Goal: Task Accomplishment & Management: Manage account settings

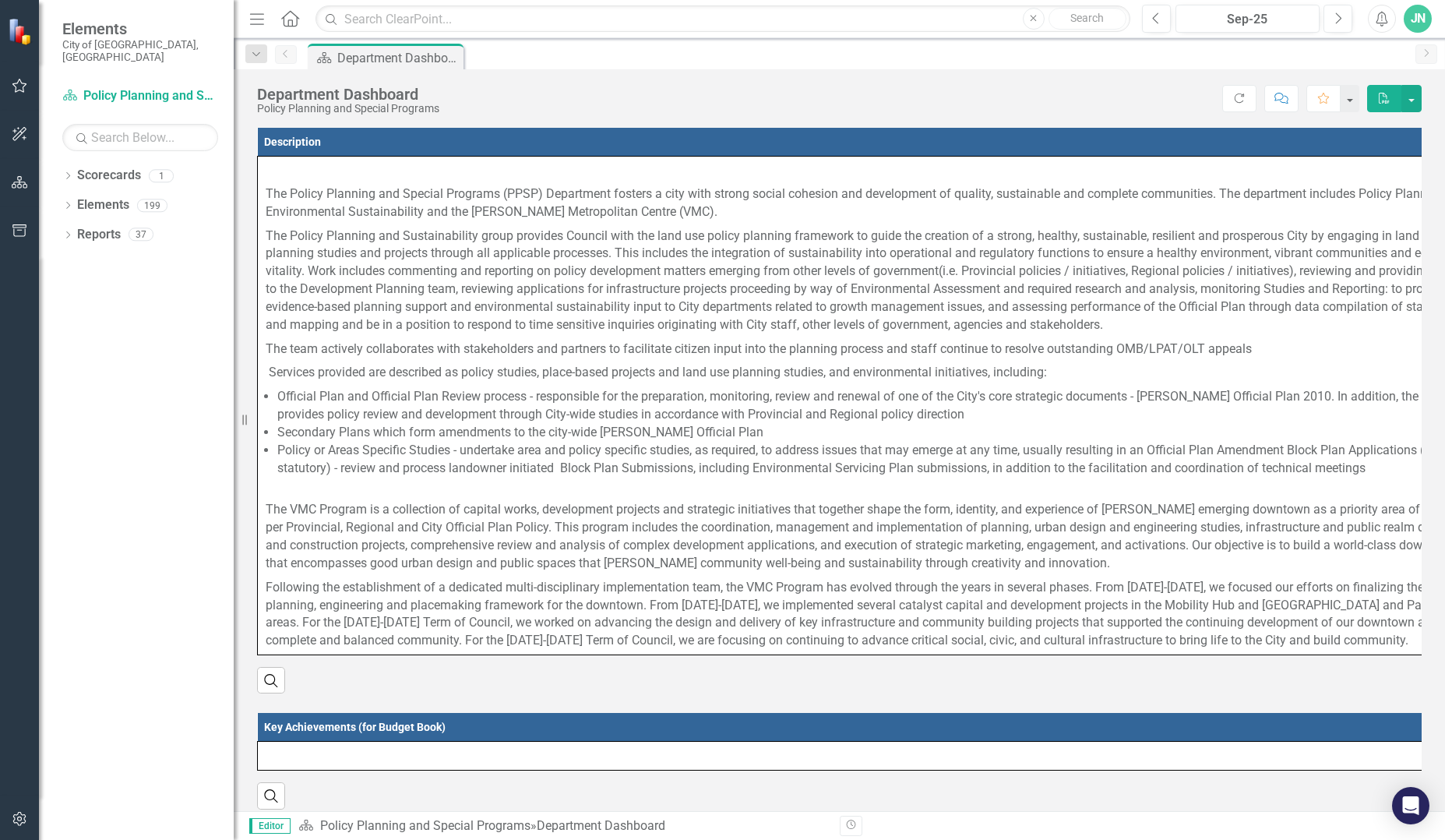
scroll to position [6154, 0]
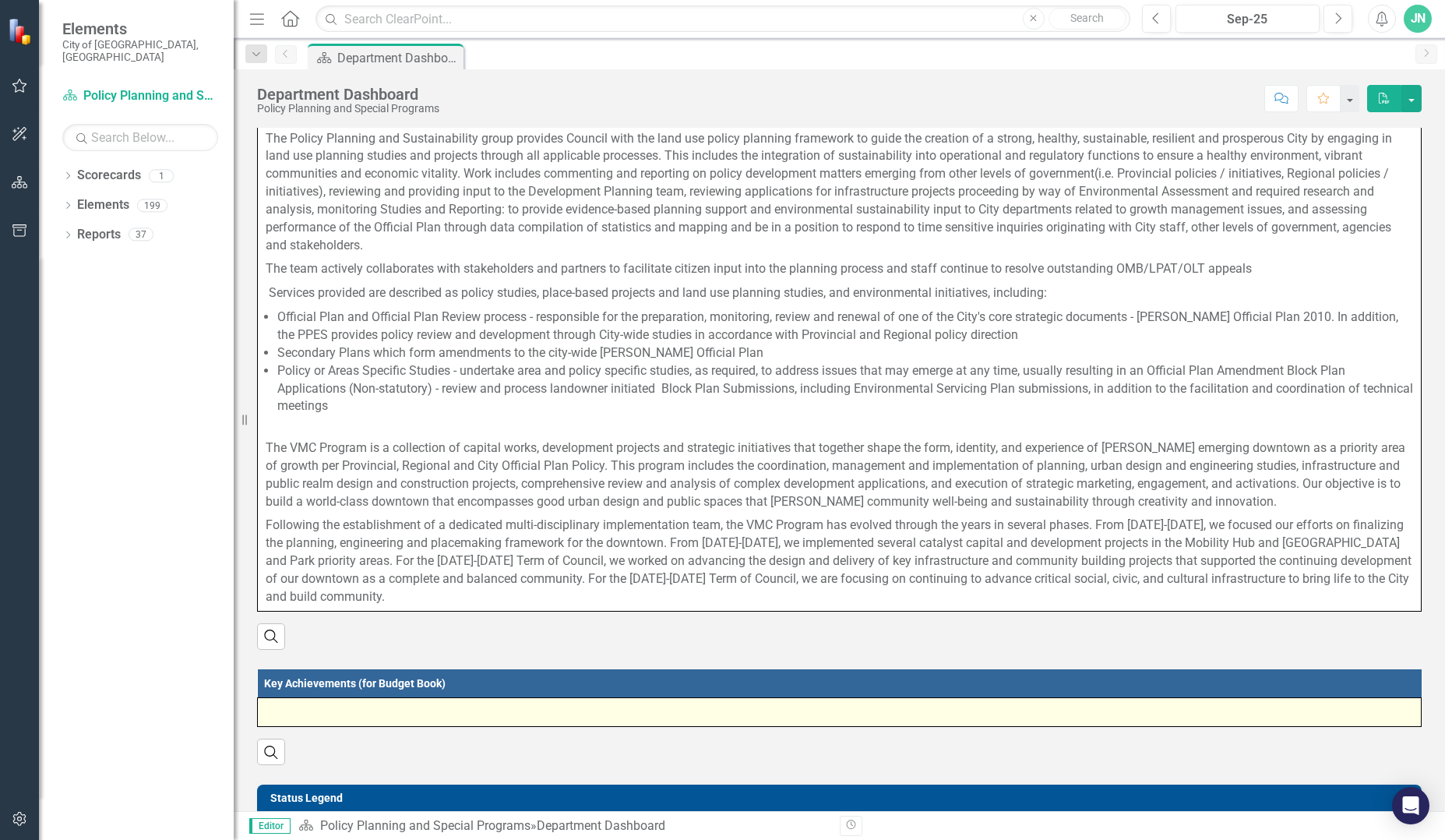
scroll to position [312, 0]
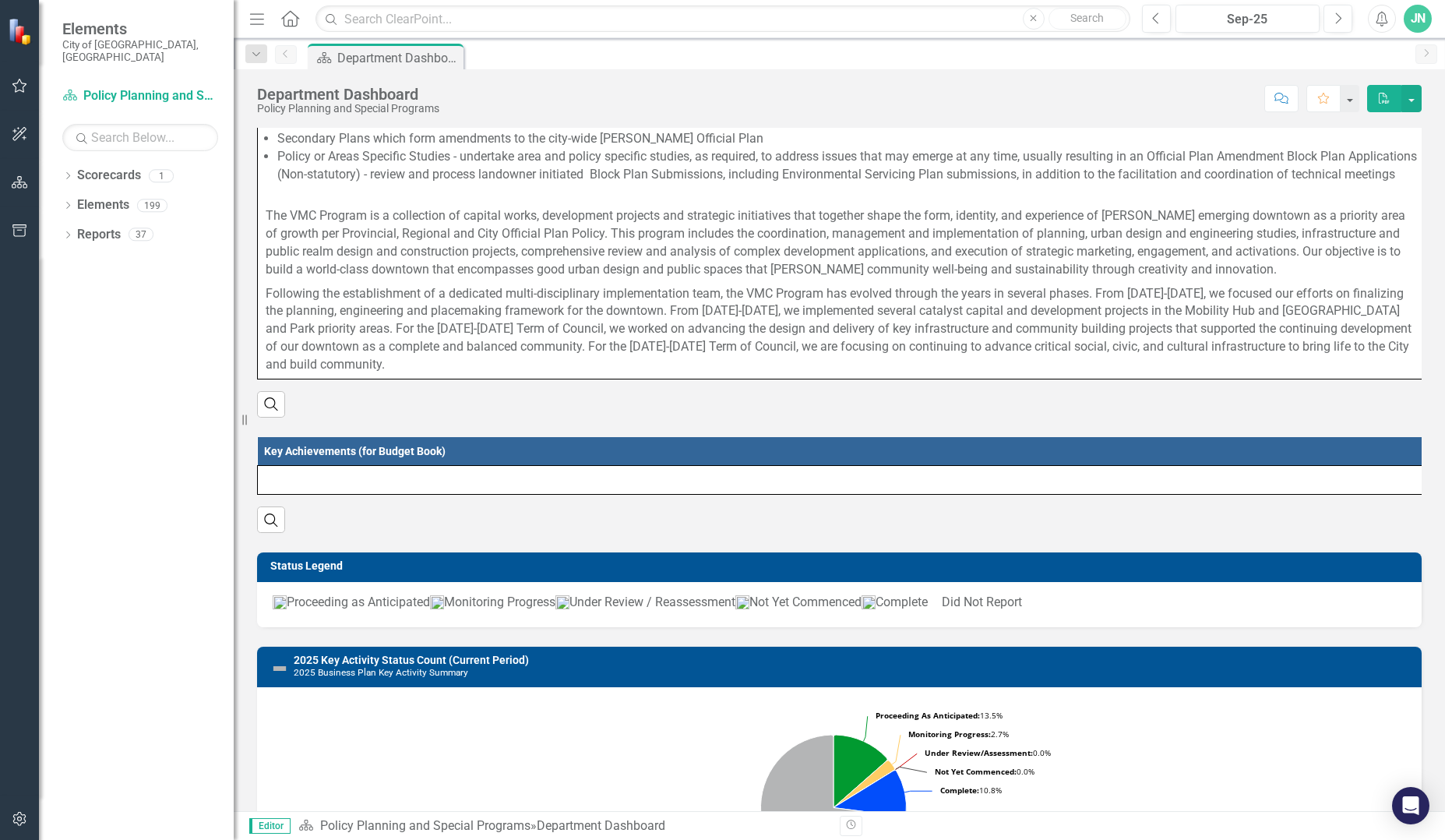
click at [10, 91] on button "button" at bounding box center [20, 86] width 35 height 32
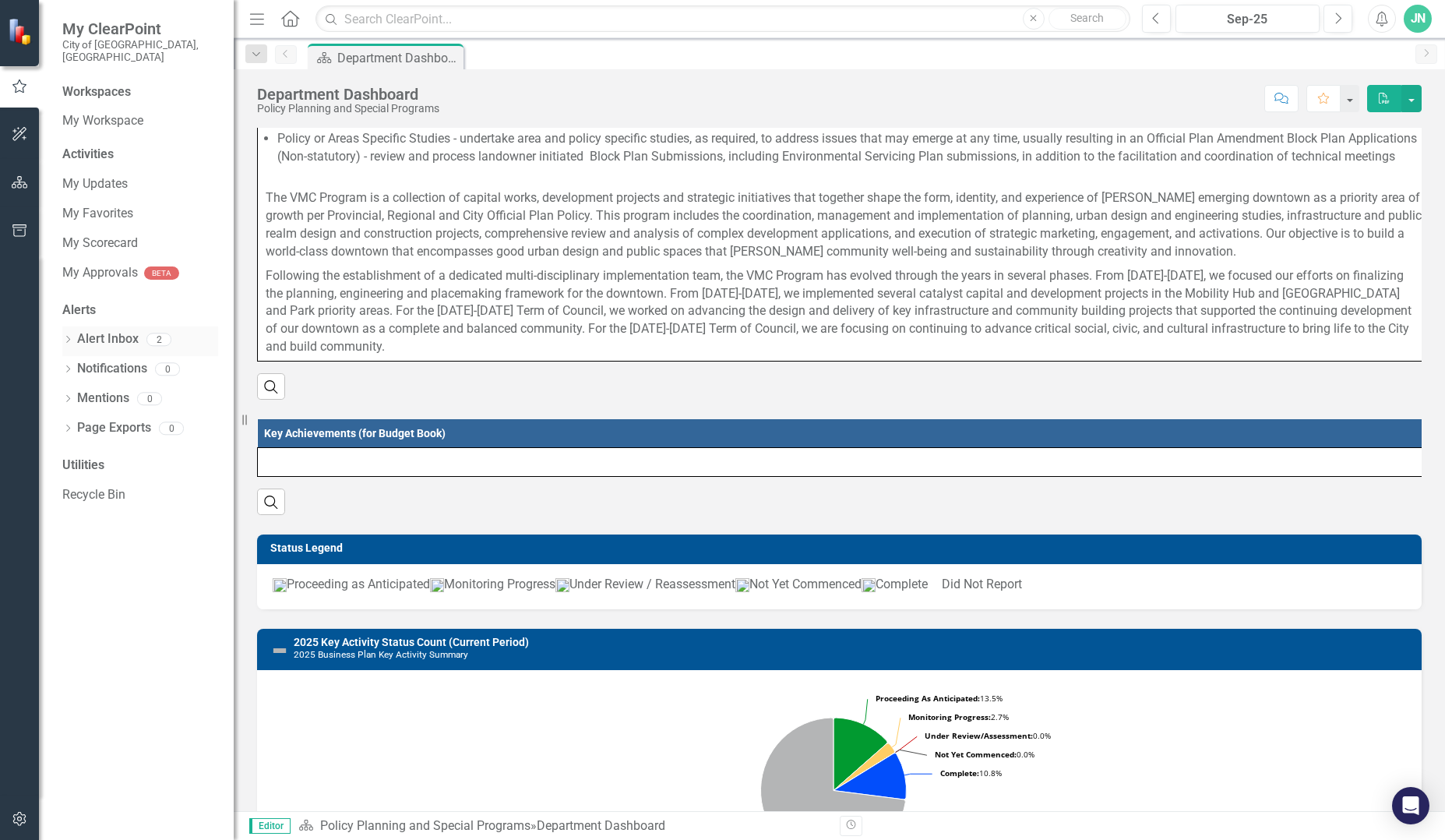
click at [121, 330] on link "Alert Inbox" at bounding box center [108, 339] width 62 height 18
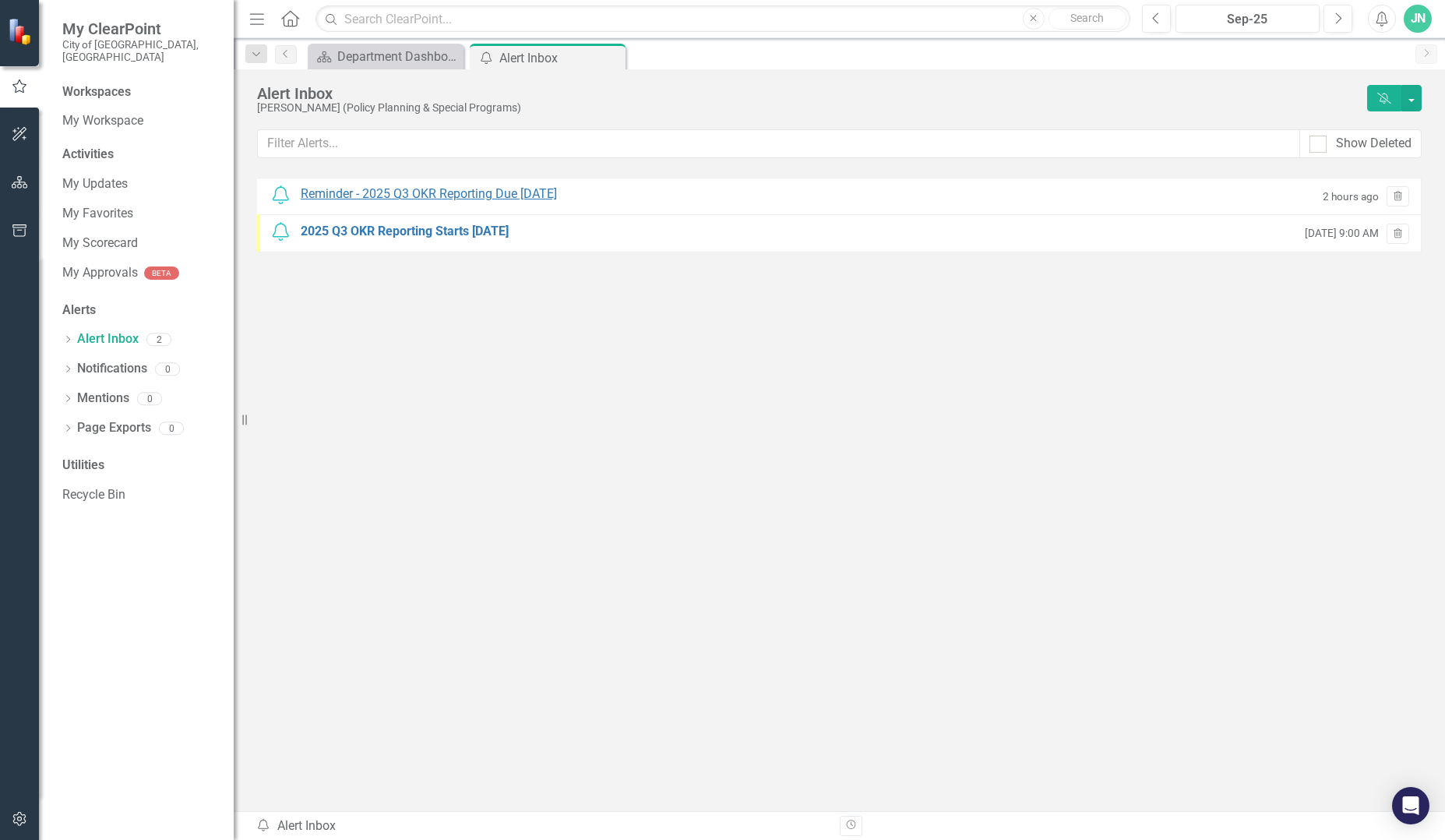
click at [469, 200] on div "Reminder - 2025 Q3 OKR Reporting Due [DATE]" at bounding box center [429, 195] width 256 height 18
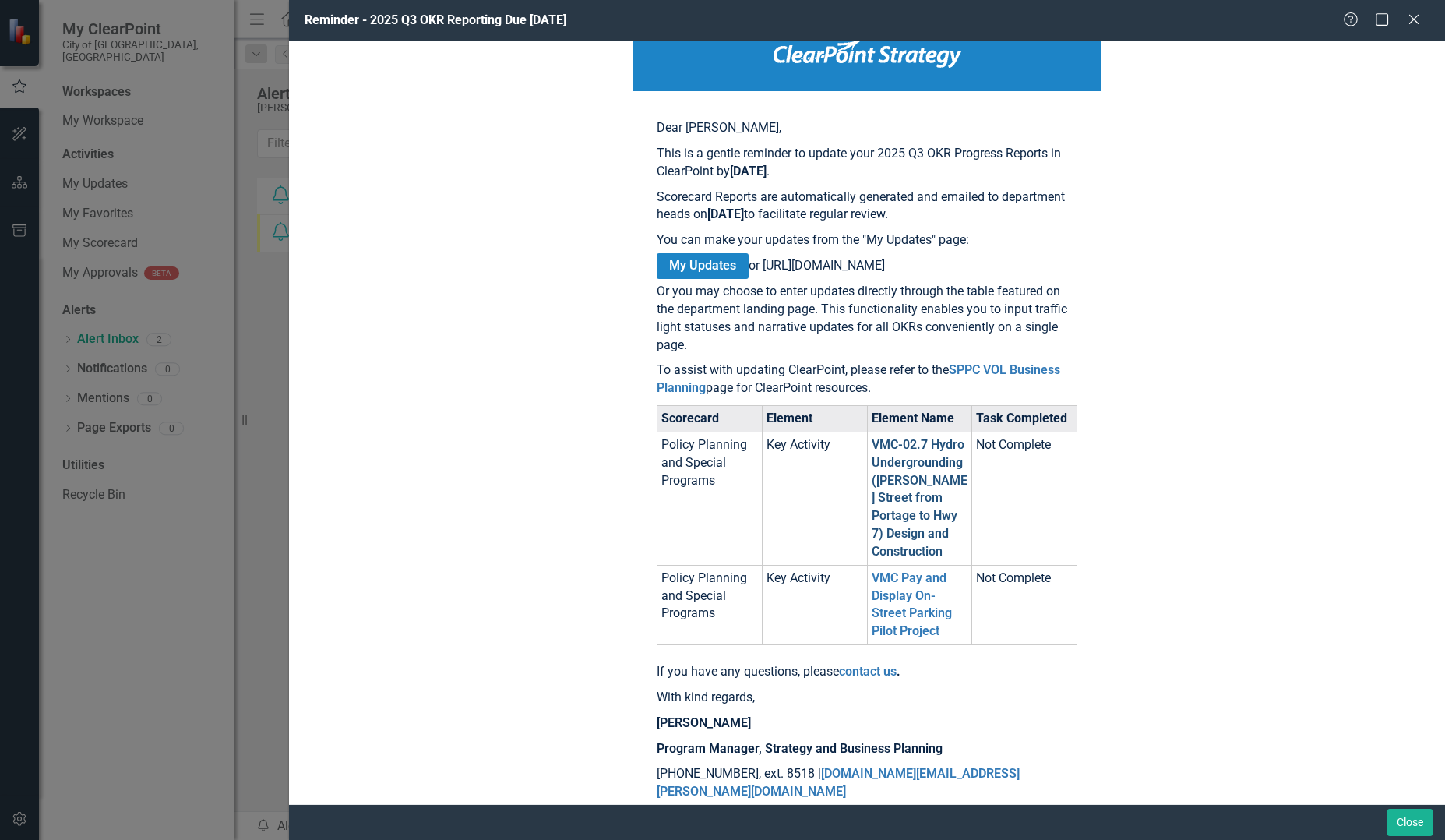
scroll to position [234, 0]
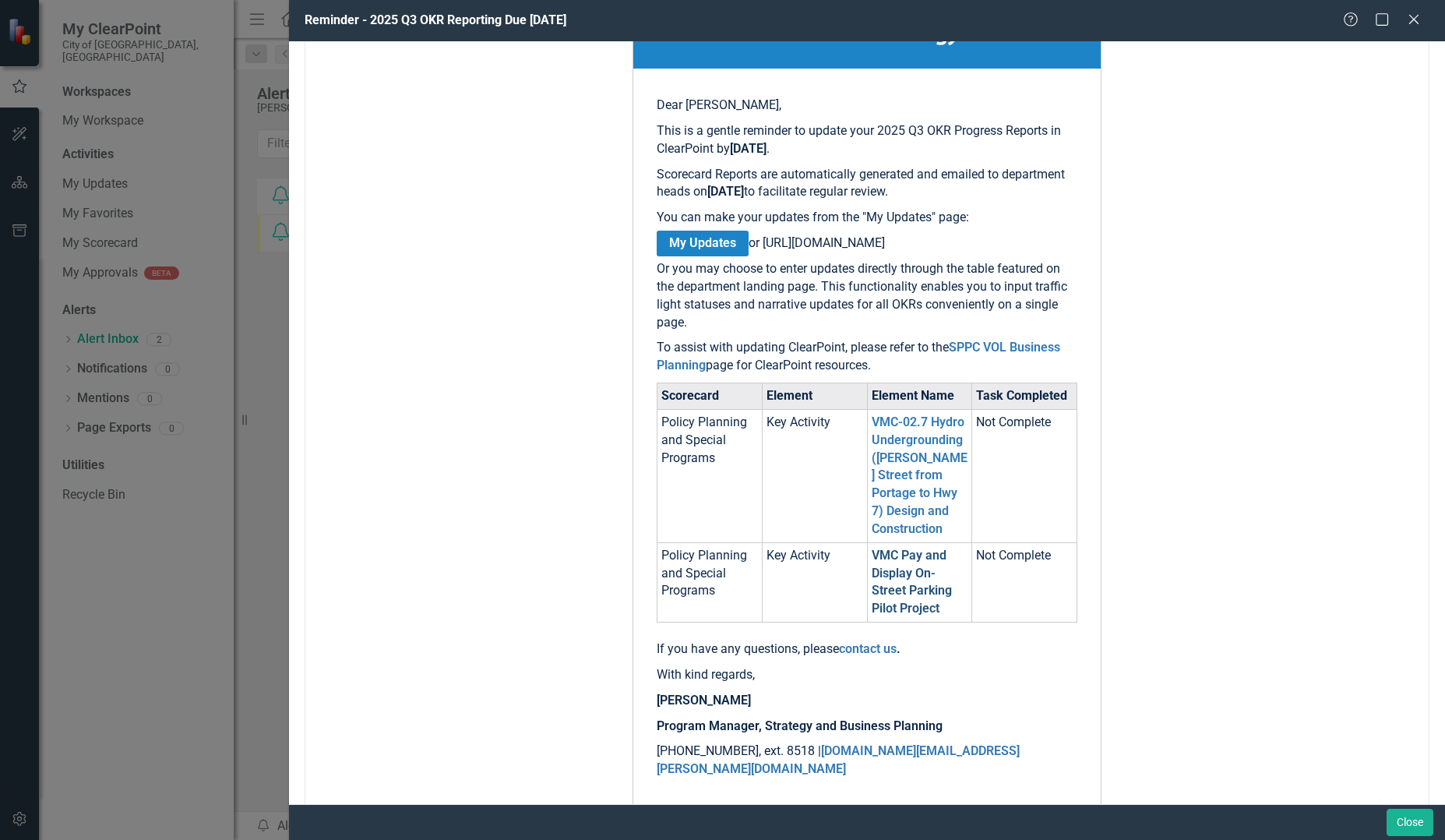
click at [920, 590] on link "VMC Pay and Display On-Street Parking Pilot Project" at bounding box center [912, 581] width 80 height 68
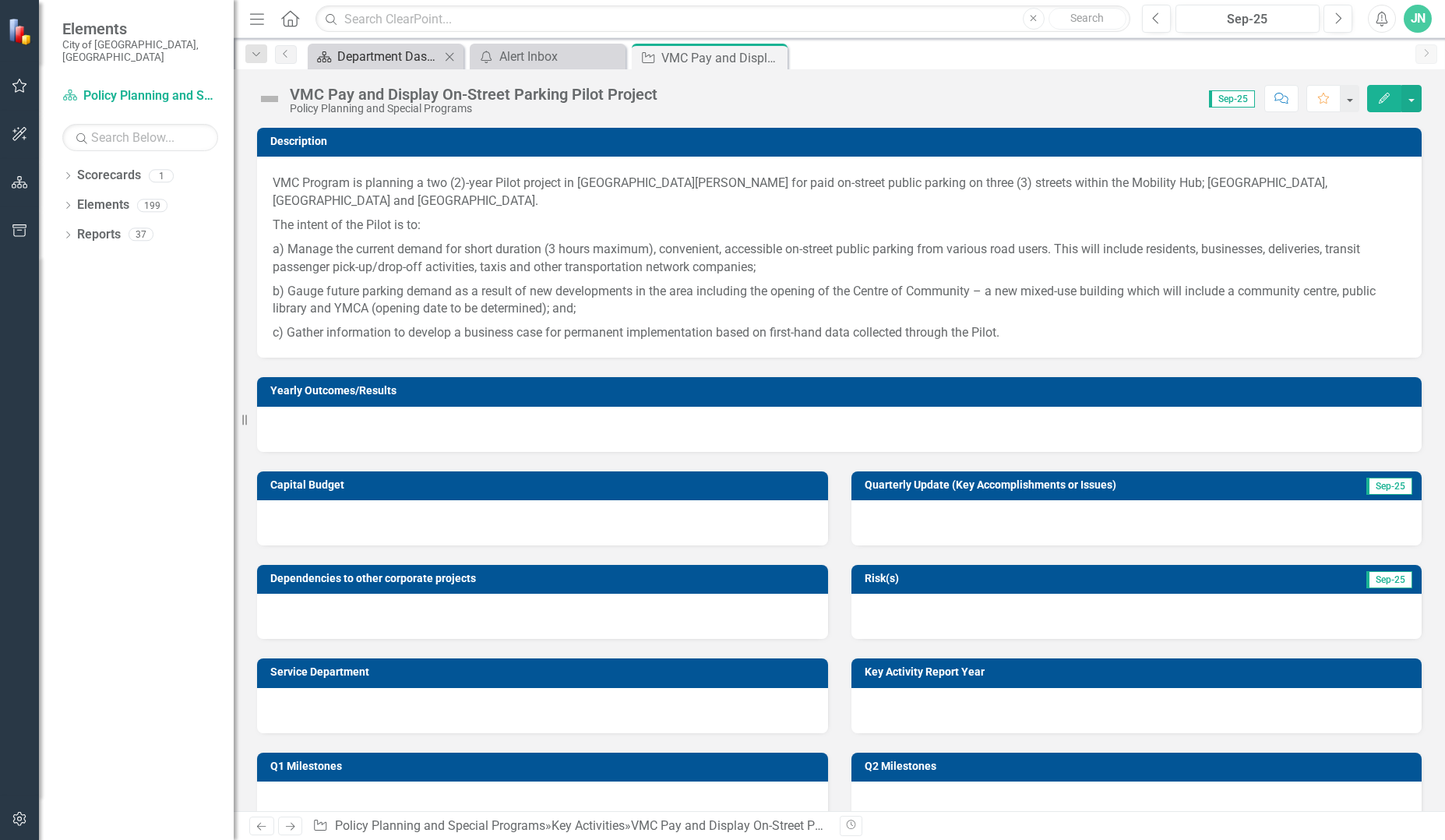
click at [411, 54] on div "Department Dashboard" at bounding box center [389, 56] width 103 height 19
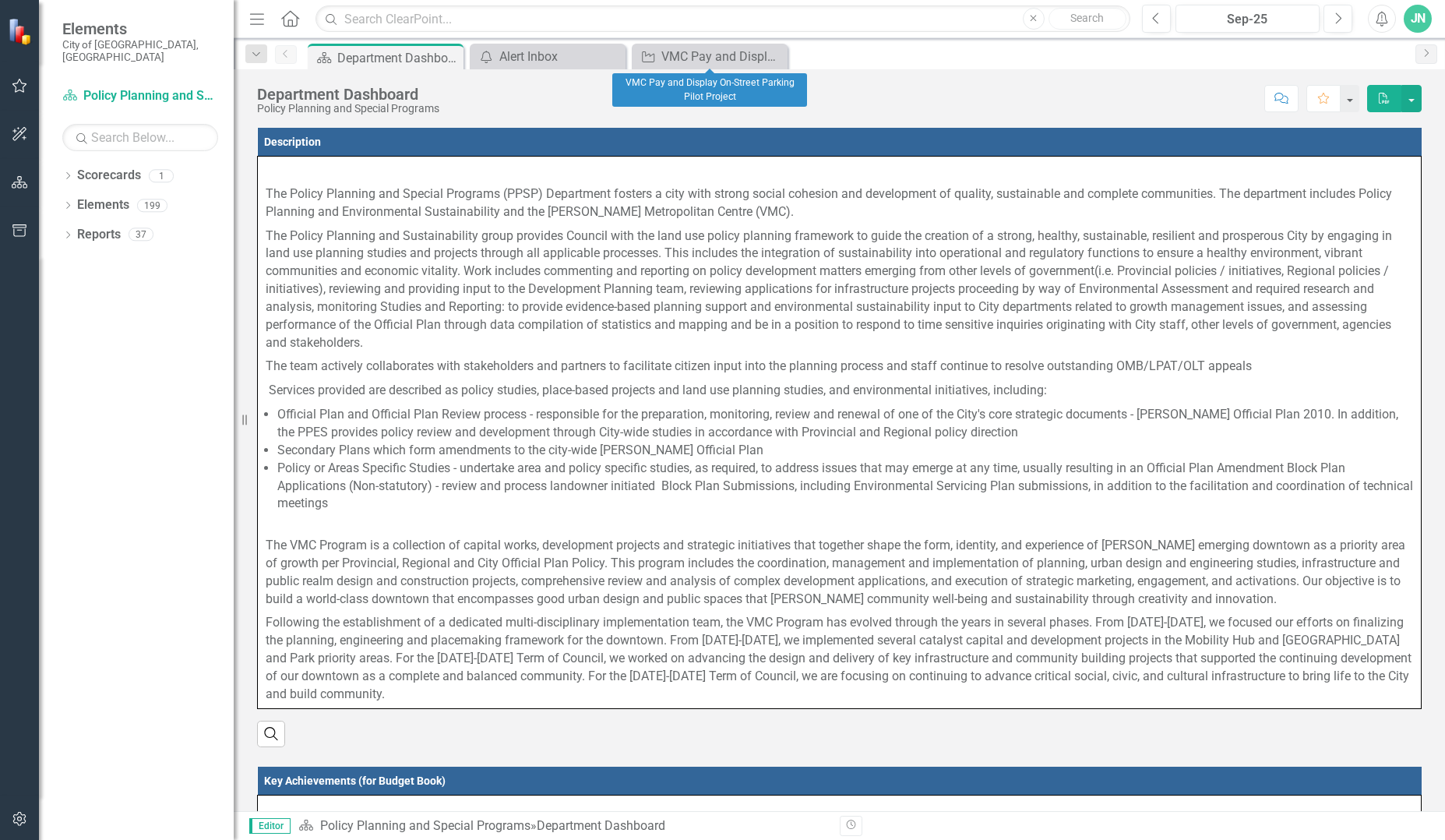
click at [0, 0] on icon at bounding box center [0, 0] width 0 height 0
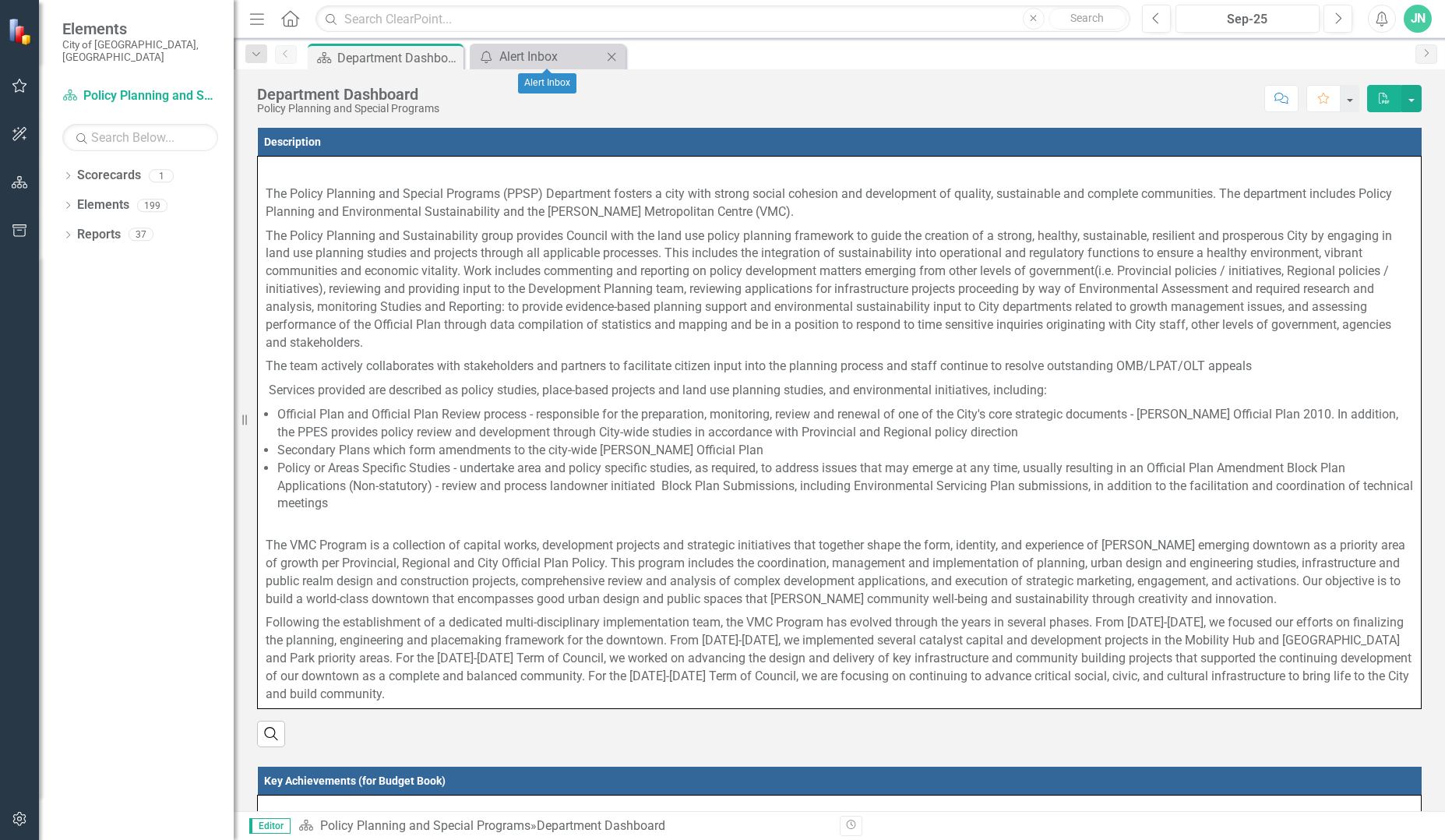
click at [620, 60] on icon "Close" at bounding box center [611, 57] width 16 height 12
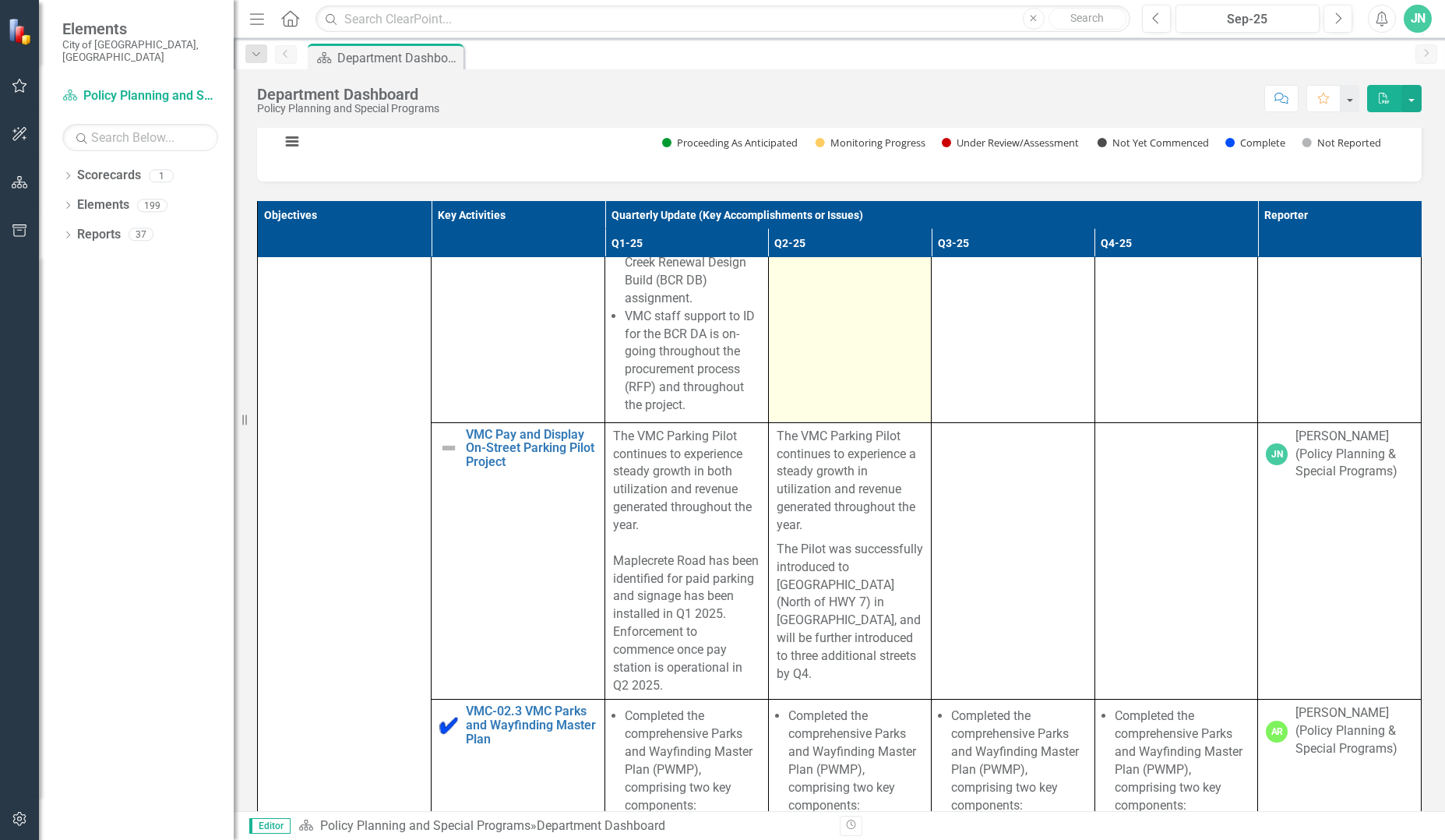
scroll to position [6232, 0]
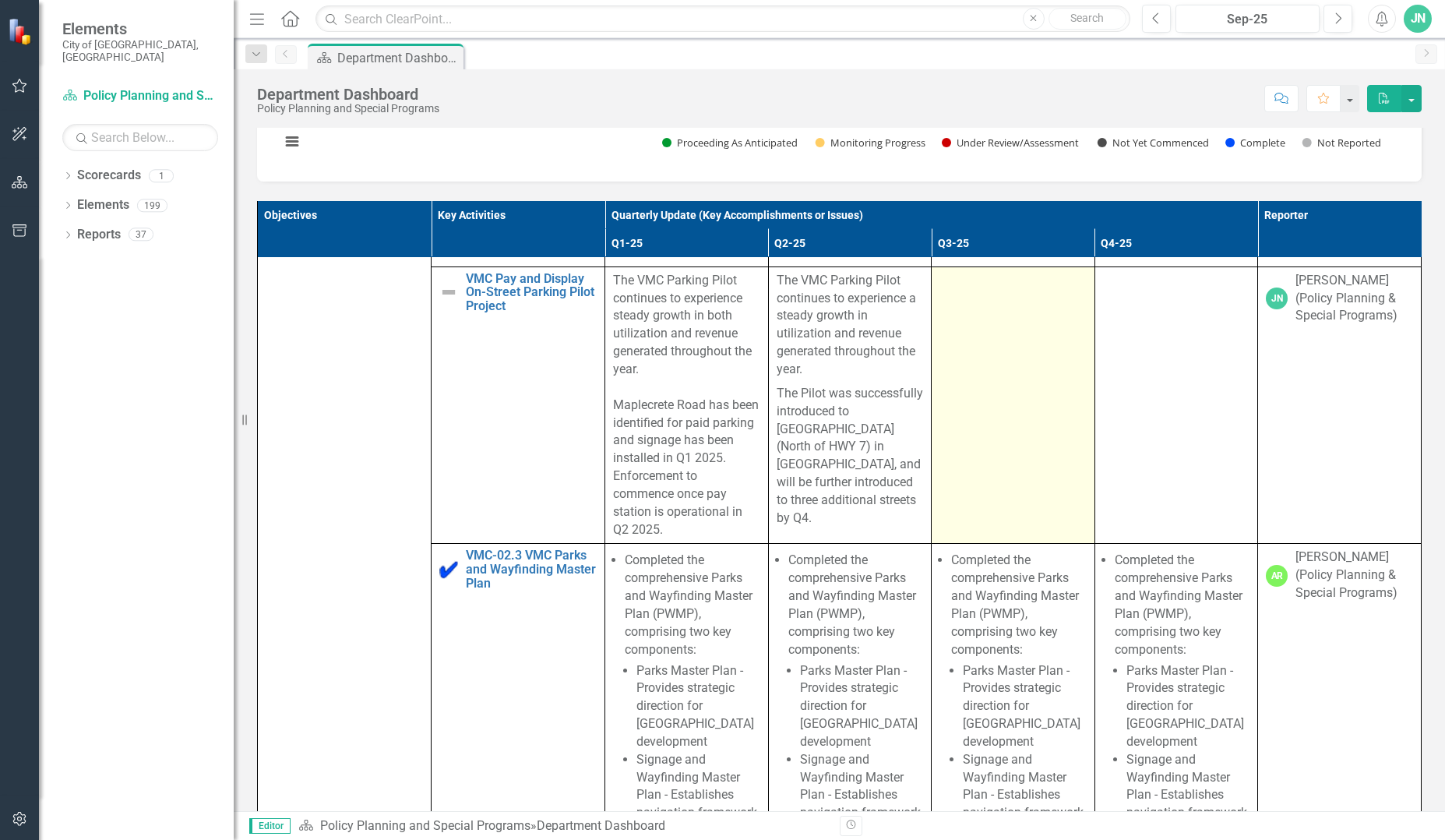
click at [944, 544] on td at bounding box center [1013, 404] width 164 height 277
click at [972, 535] on td at bounding box center [1013, 404] width 164 height 277
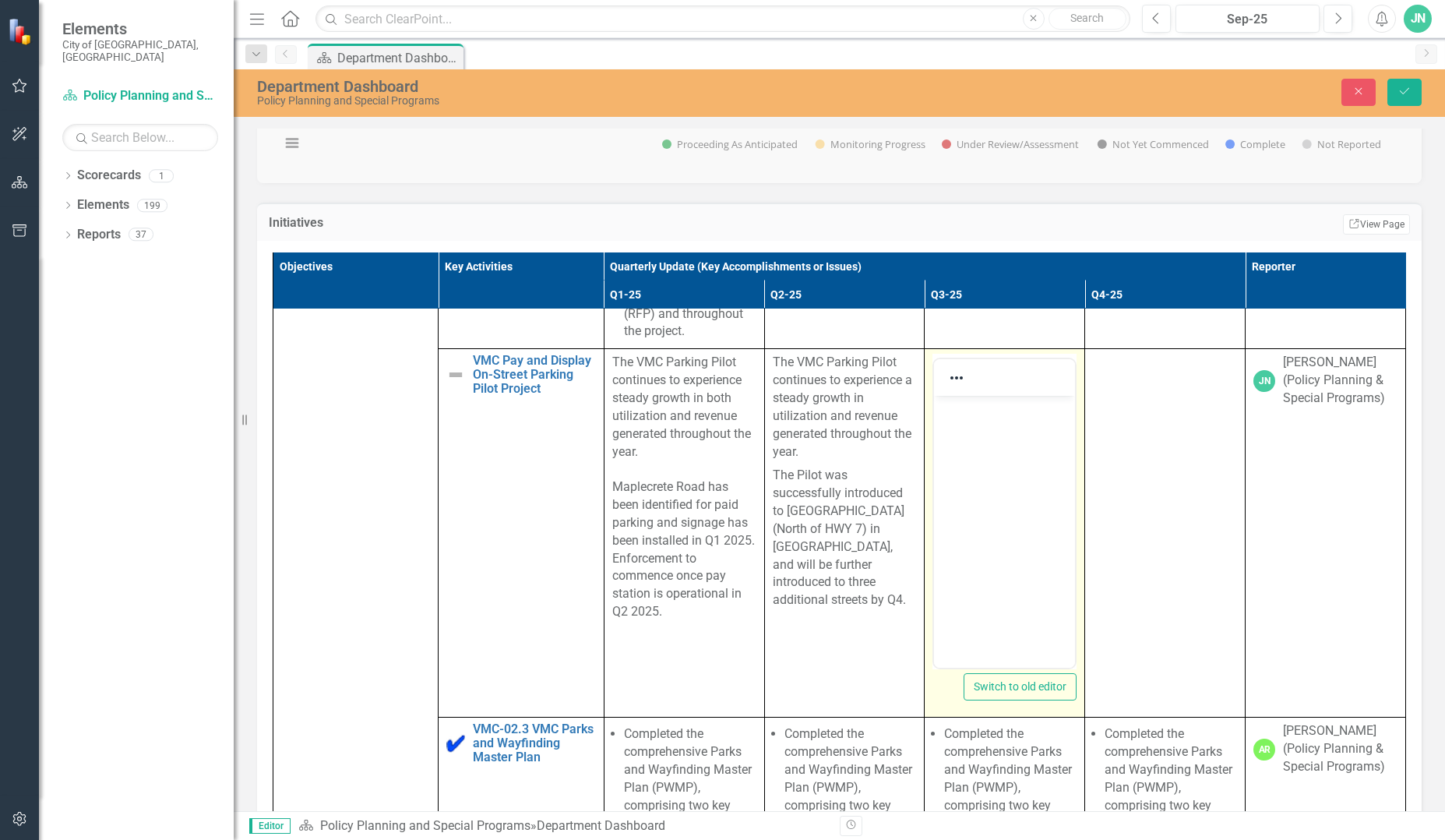
scroll to position [6387, 0]
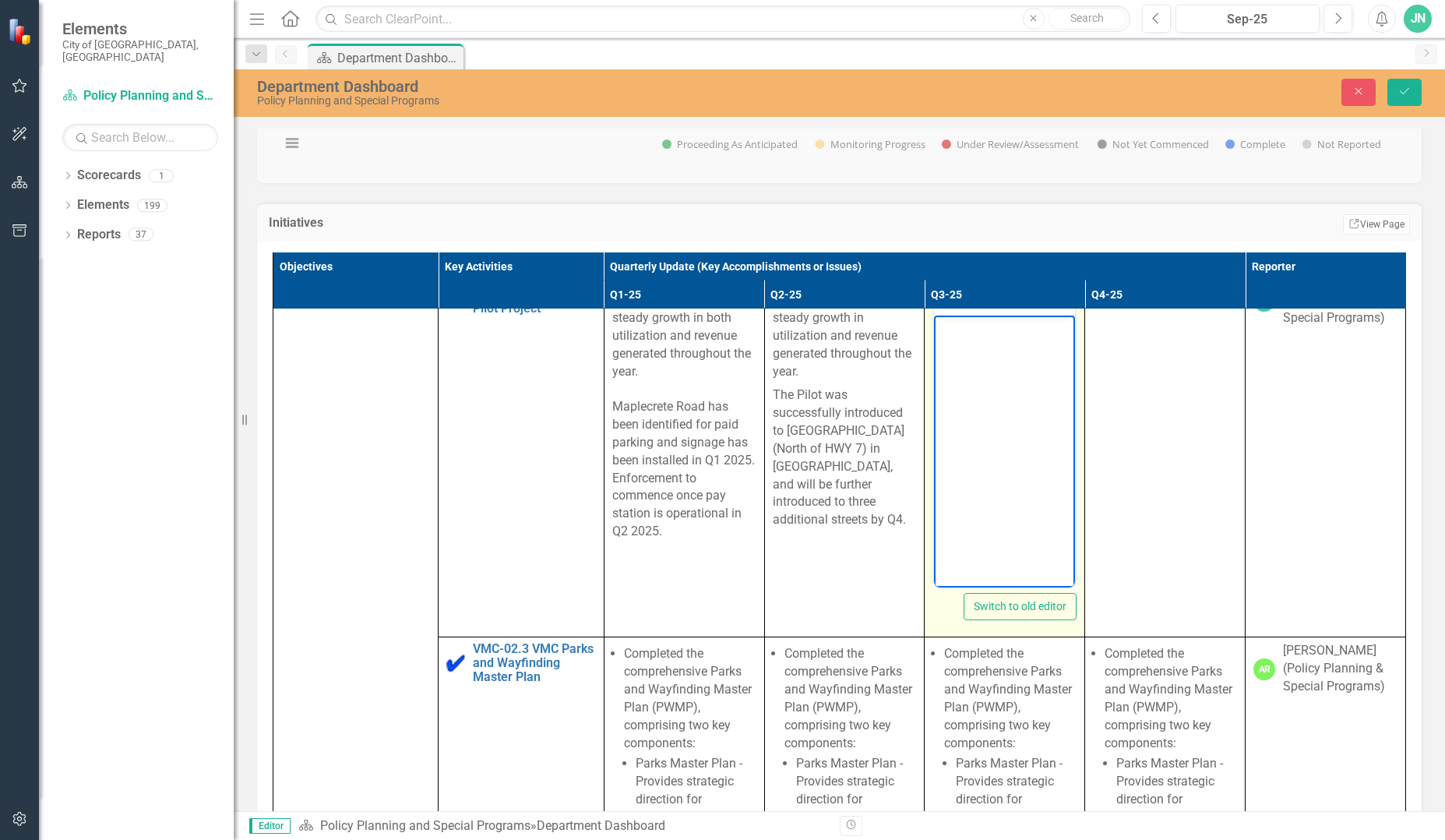
click at [1032, 422] on body "Rich Text Area. Press ALT-0 for help." at bounding box center [1005, 432] width 141 height 234
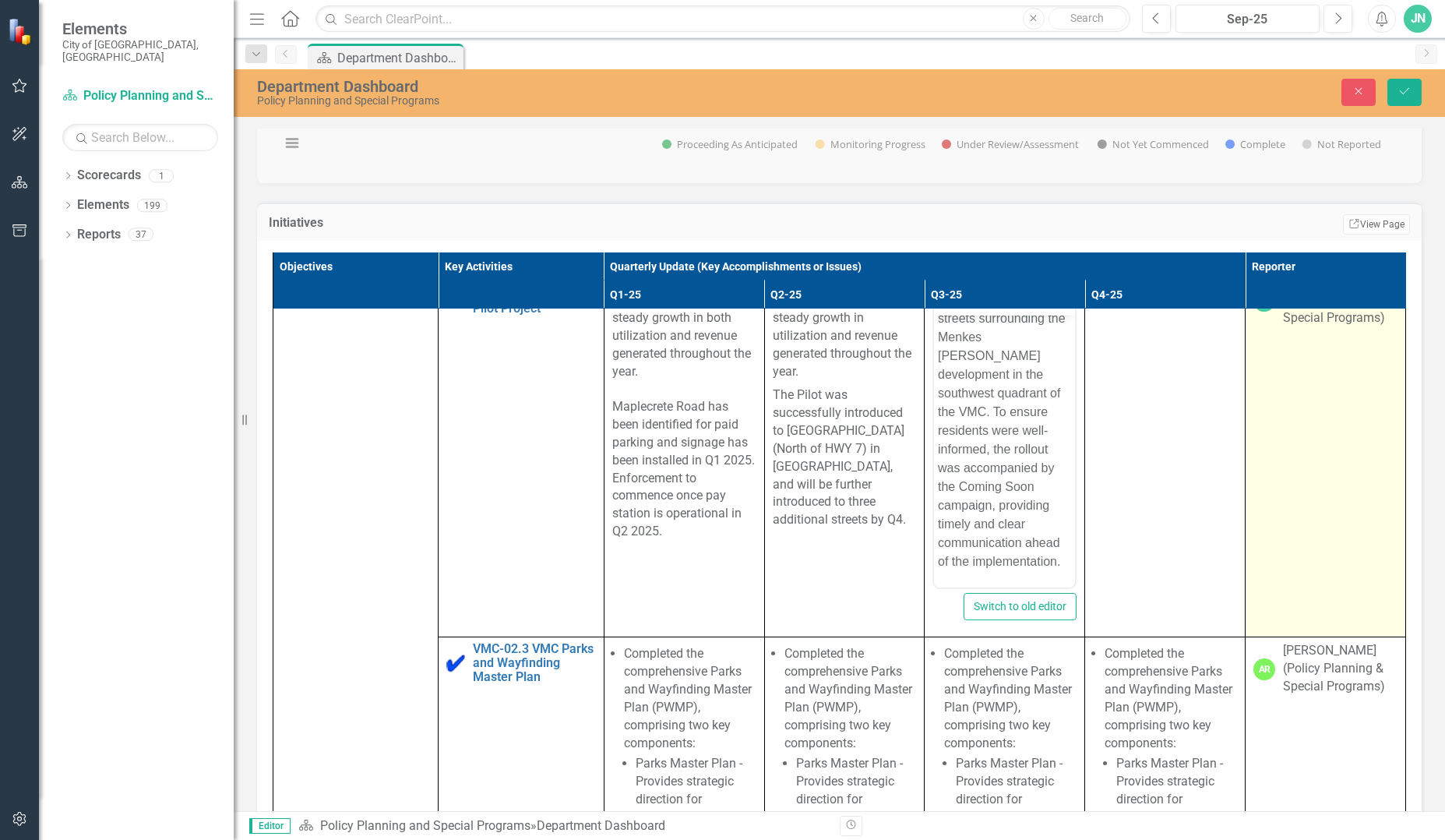
click at [1276, 630] on td "[PERSON_NAME] [PERSON_NAME] (Policy Planning & Special Programs)" at bounding box center [1326, 452] width 161 height 368
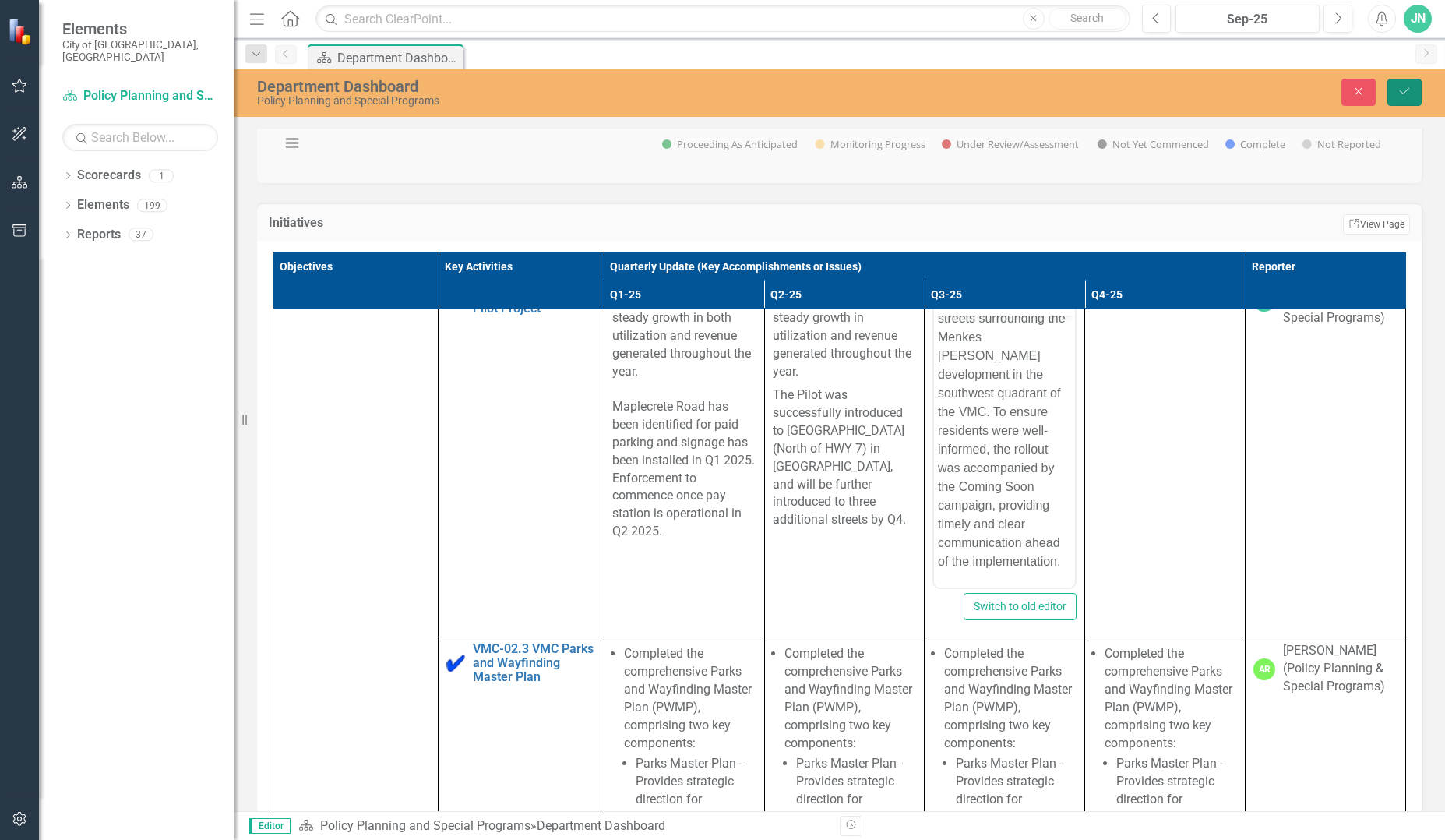
click at [1411, 90] on icon "Save" at bounding box center [1404, 91] width 14 height 11
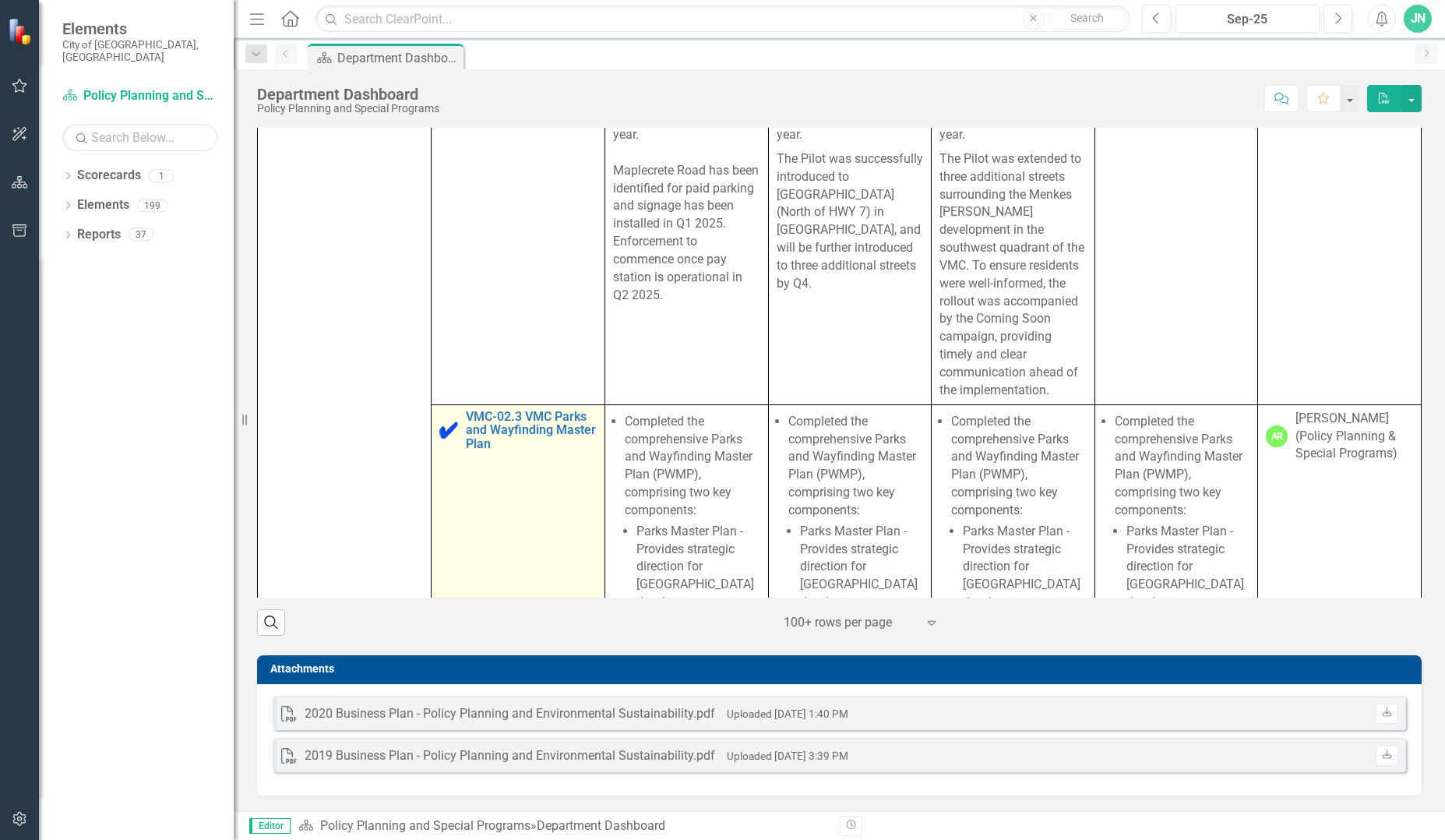
scroll to position [6232, 0]
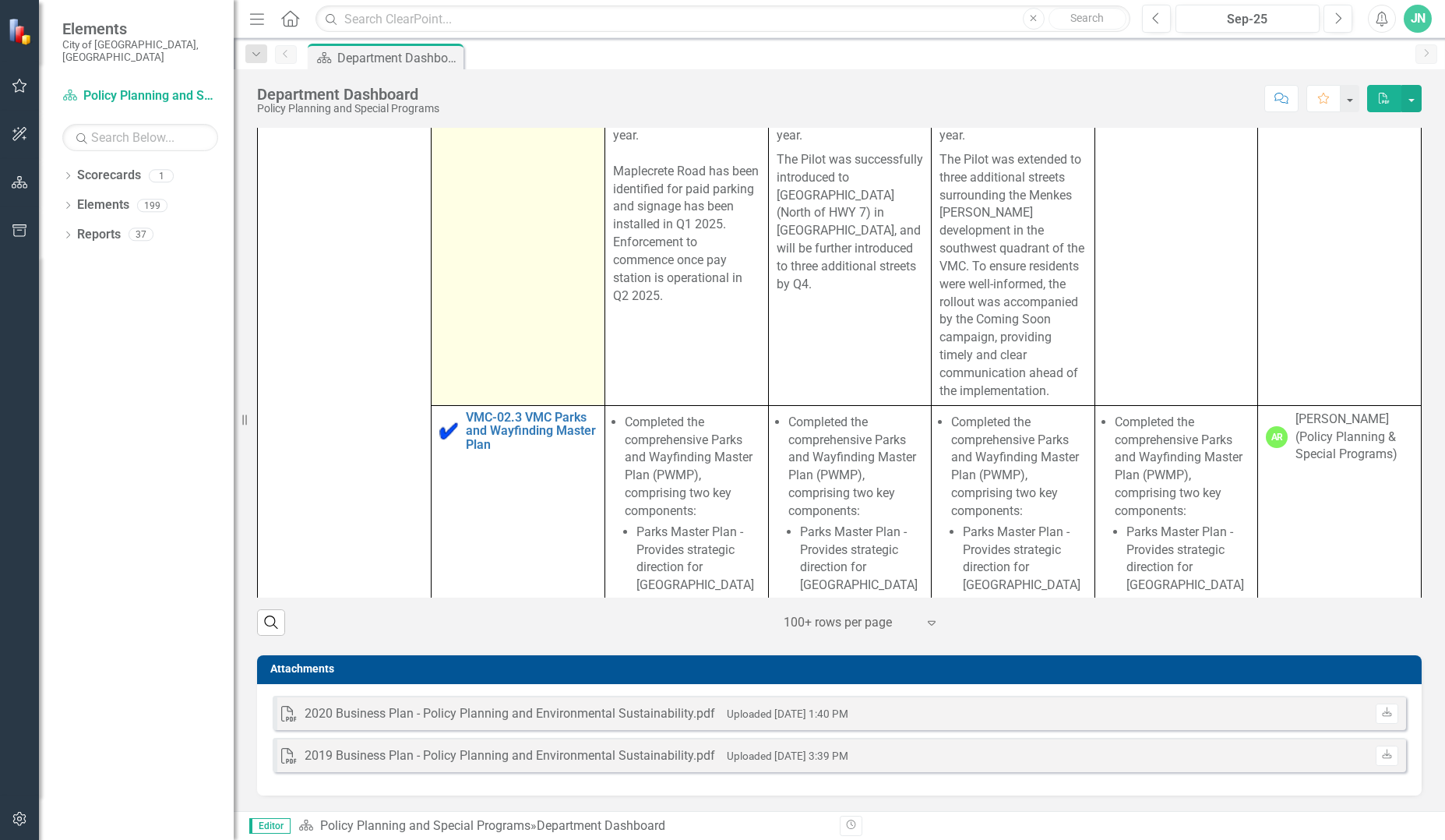
click at [516, 80] on link "VMC Pay and Display On-Street Parking Pilot Project" at bounding box center [531, 59] width 131 height 42
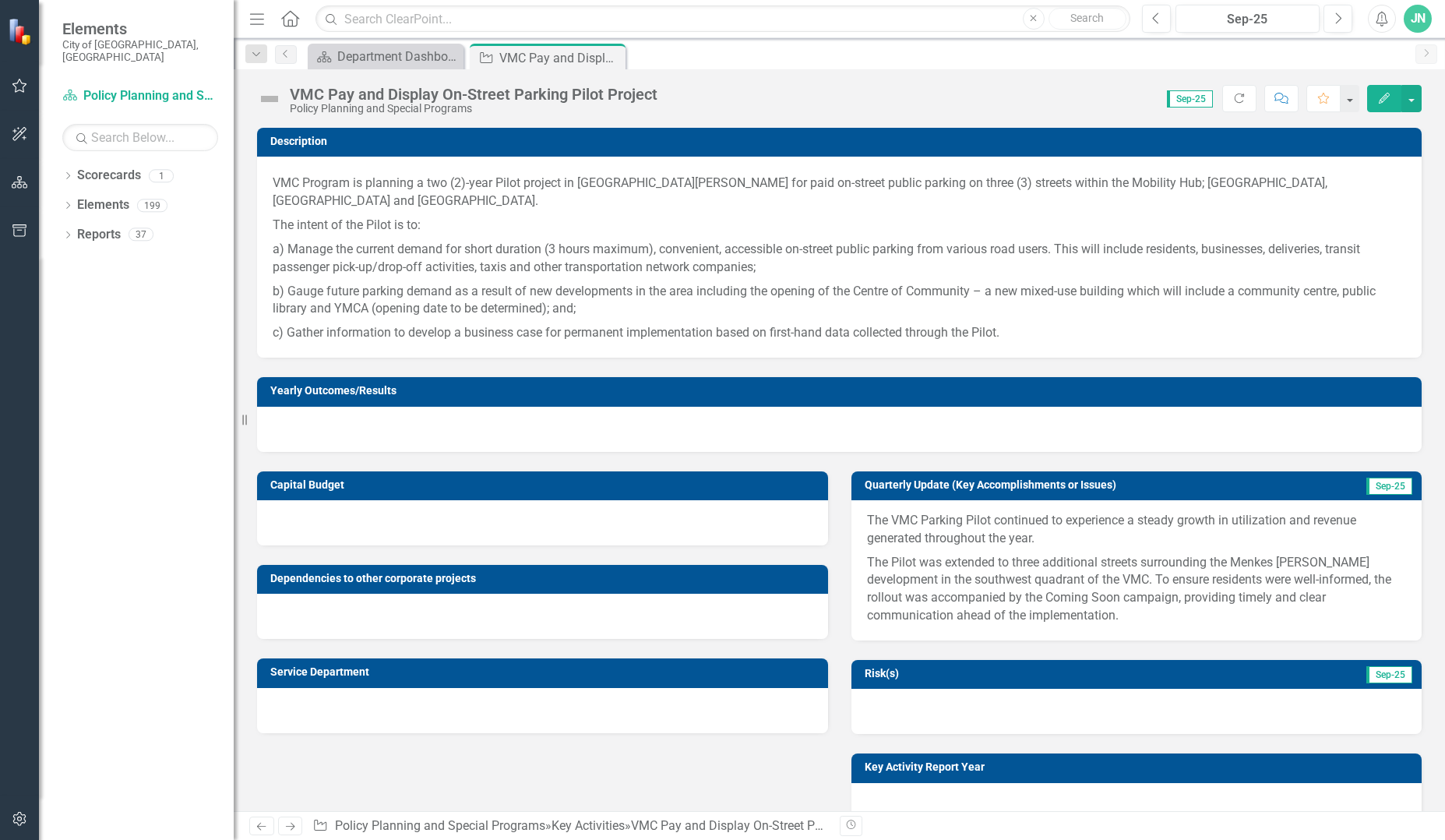
click at [274, 94] on img at bounding box center [270, 99] width 25 height 25
click at [274, 93] on img at bounding box center [270, 99] width 25 height 25
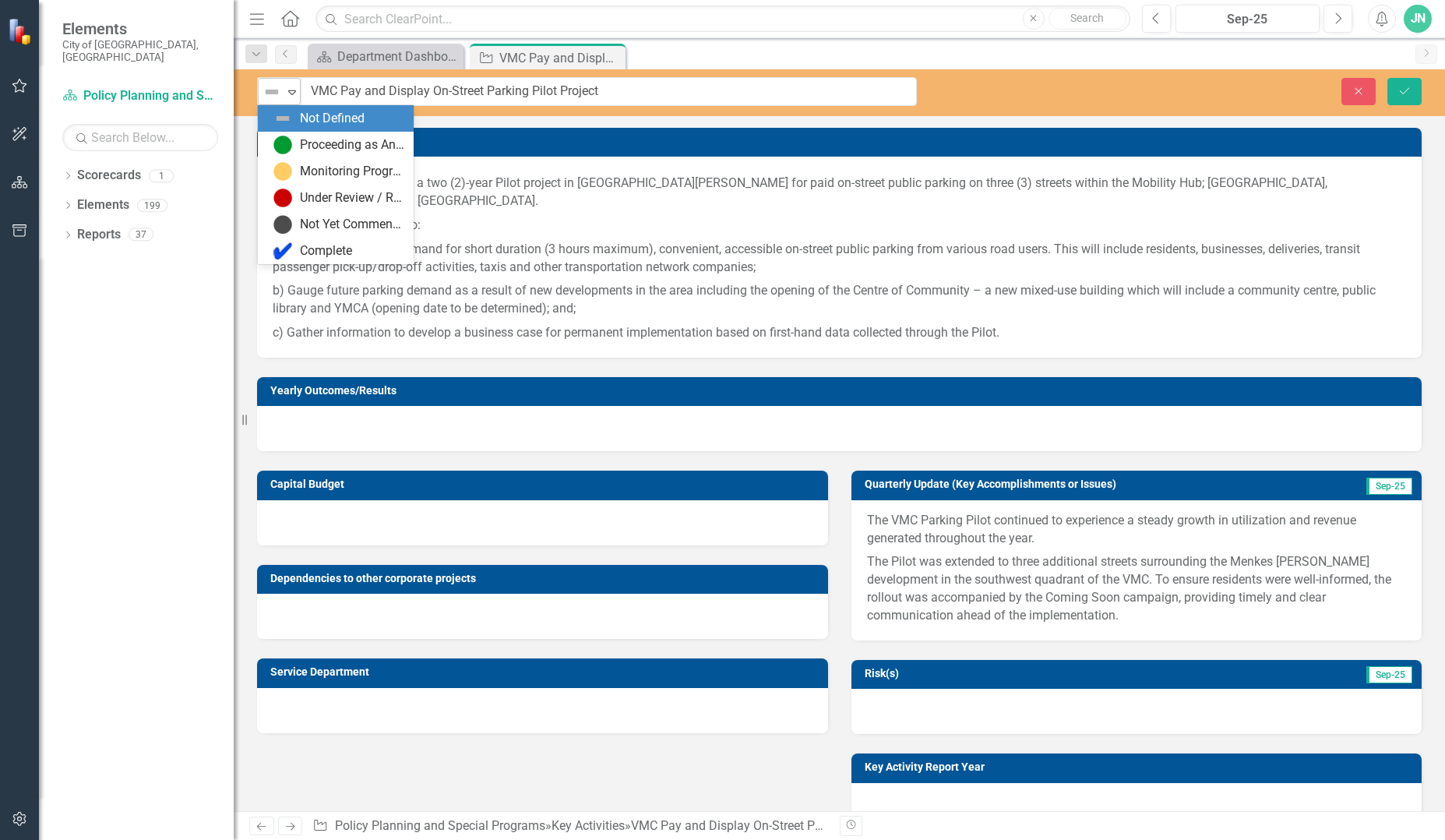
click at [286, 91] on icon "Expand" at bounding box center [292, 91] width 16 height 12
click at [289, 144] on img at bounding box center [283, 145] width 18 height 18
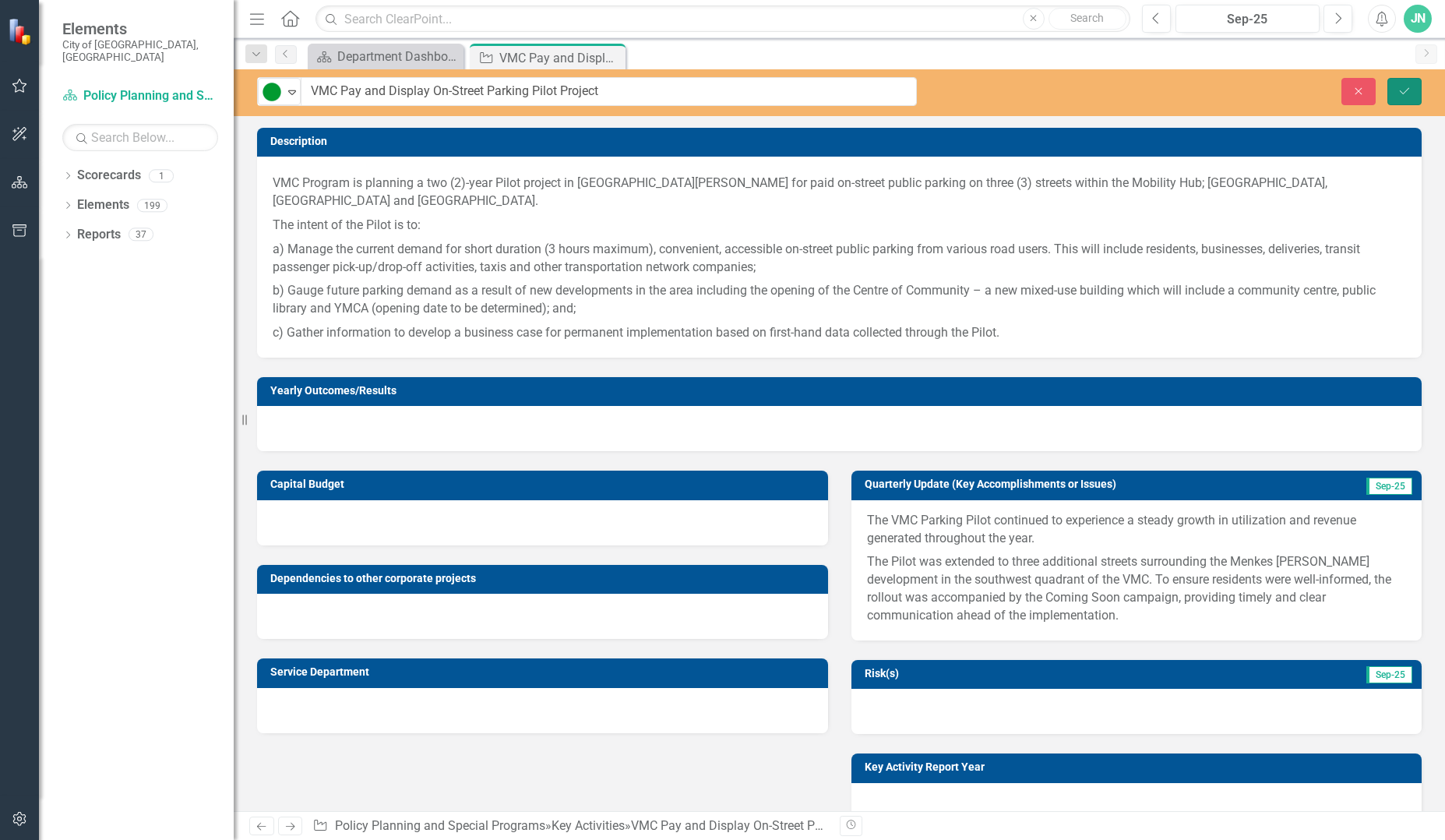
click at [1404, 89] on icon "Save" at bounding box center [1404, 91] width 14 height 11
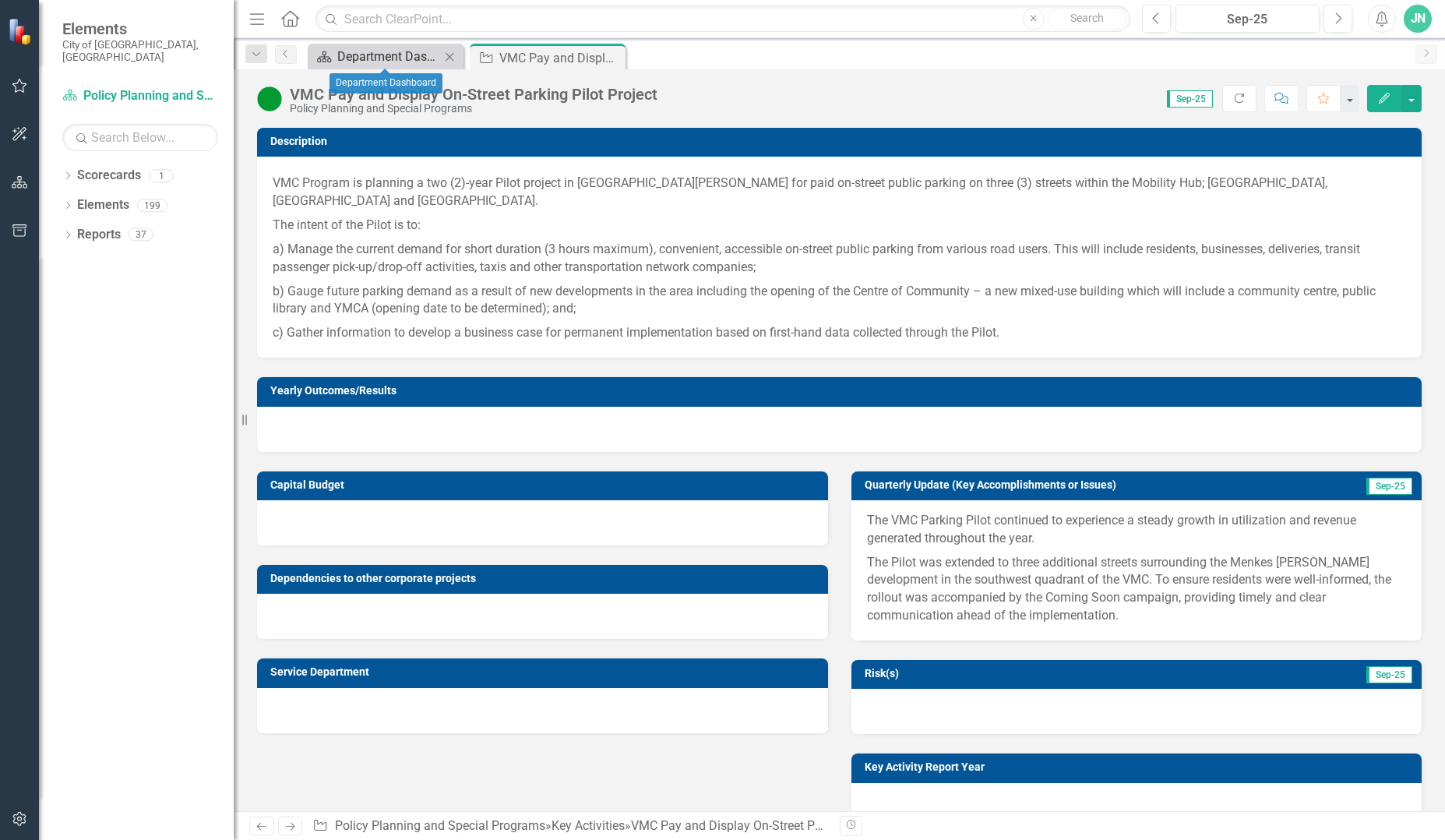
click at [395, 62] on div "Department Dashboard" at bounding box center [389, 56] width 103 height 19
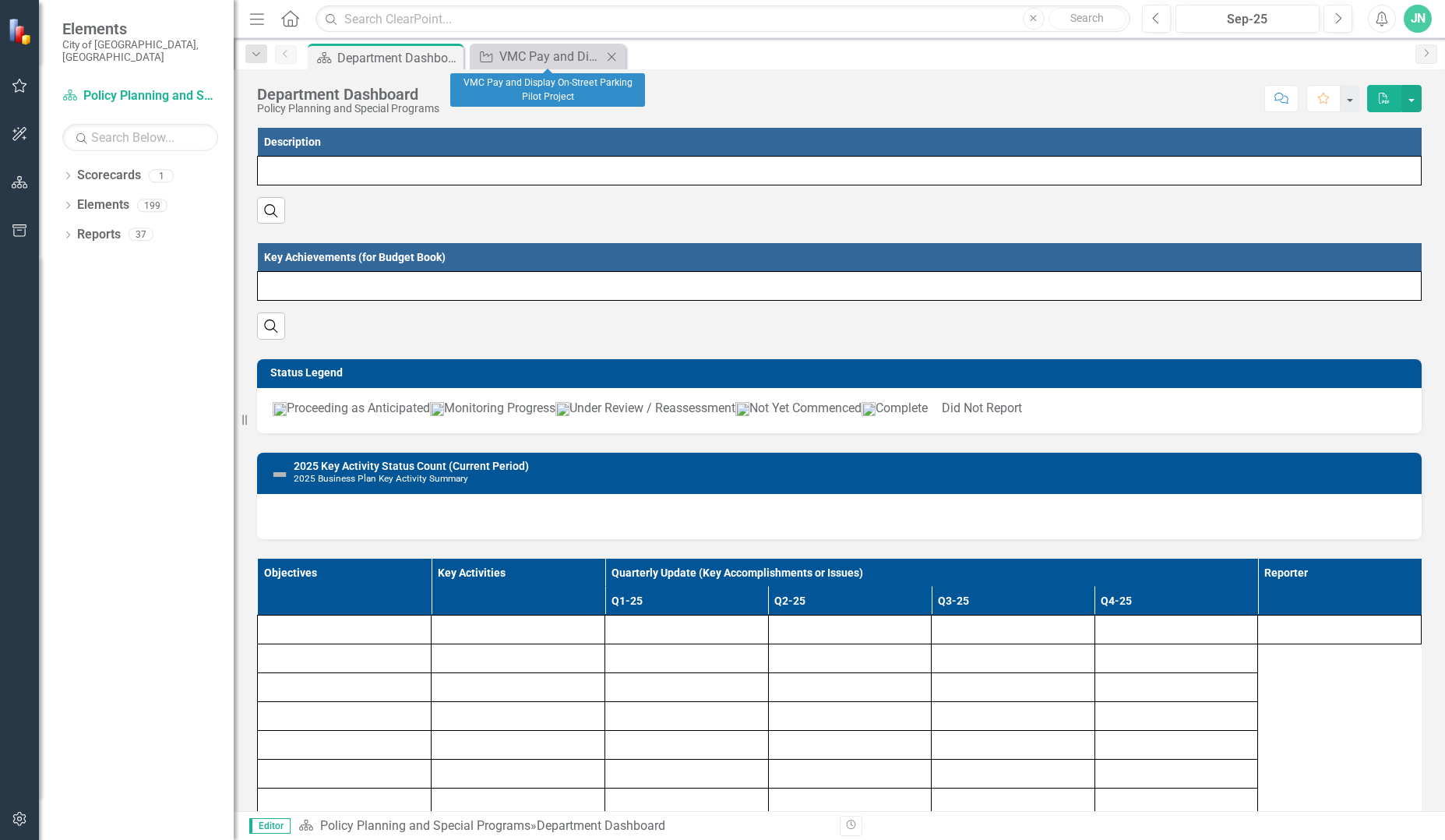
click at [615, 52] on icon "Close" at bounding box center [611, 57] width 16 height 12
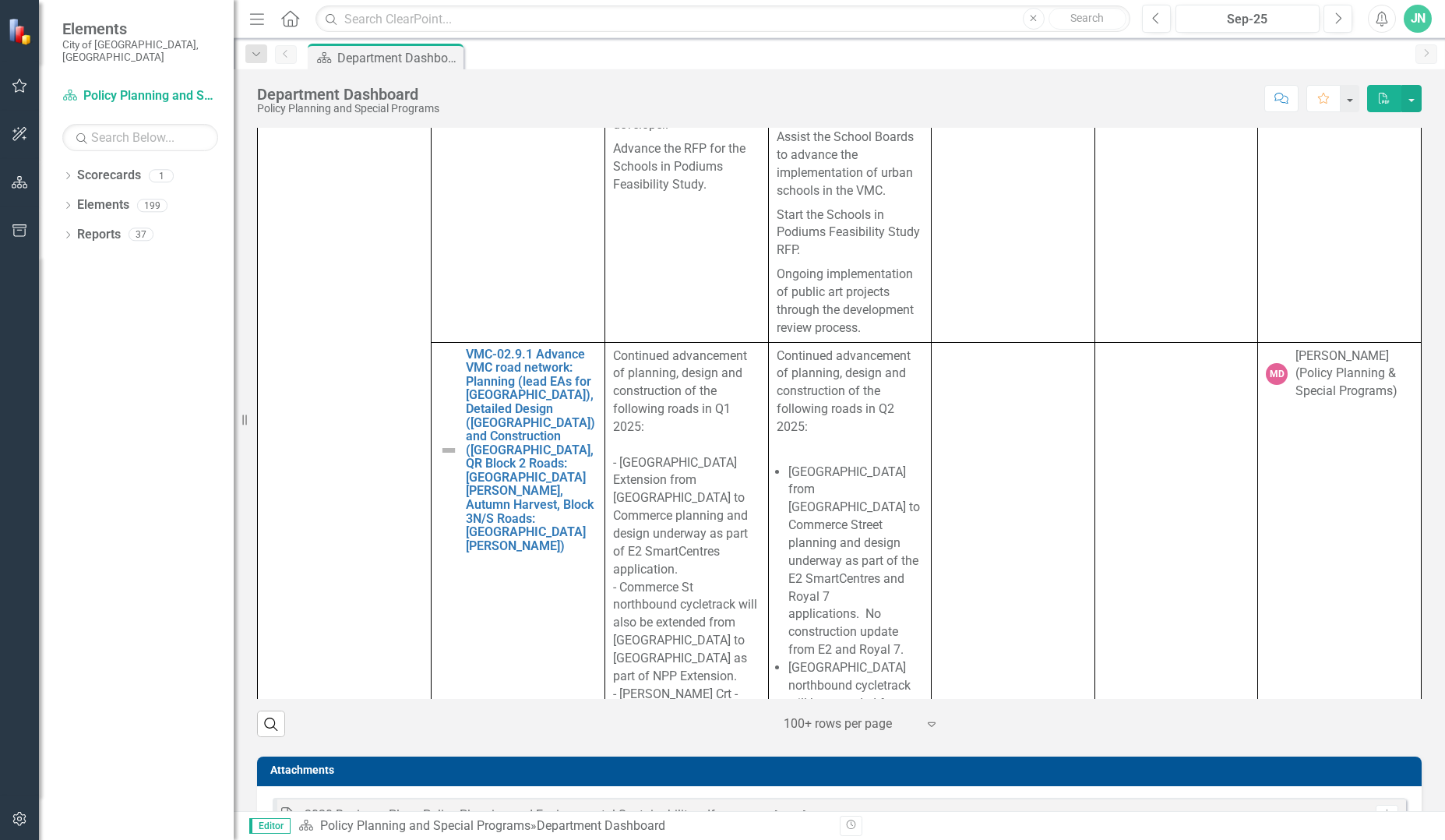
scroll to position [8491, 0]
